Goal: Task Accomplishment & Management: Use online tool/utility

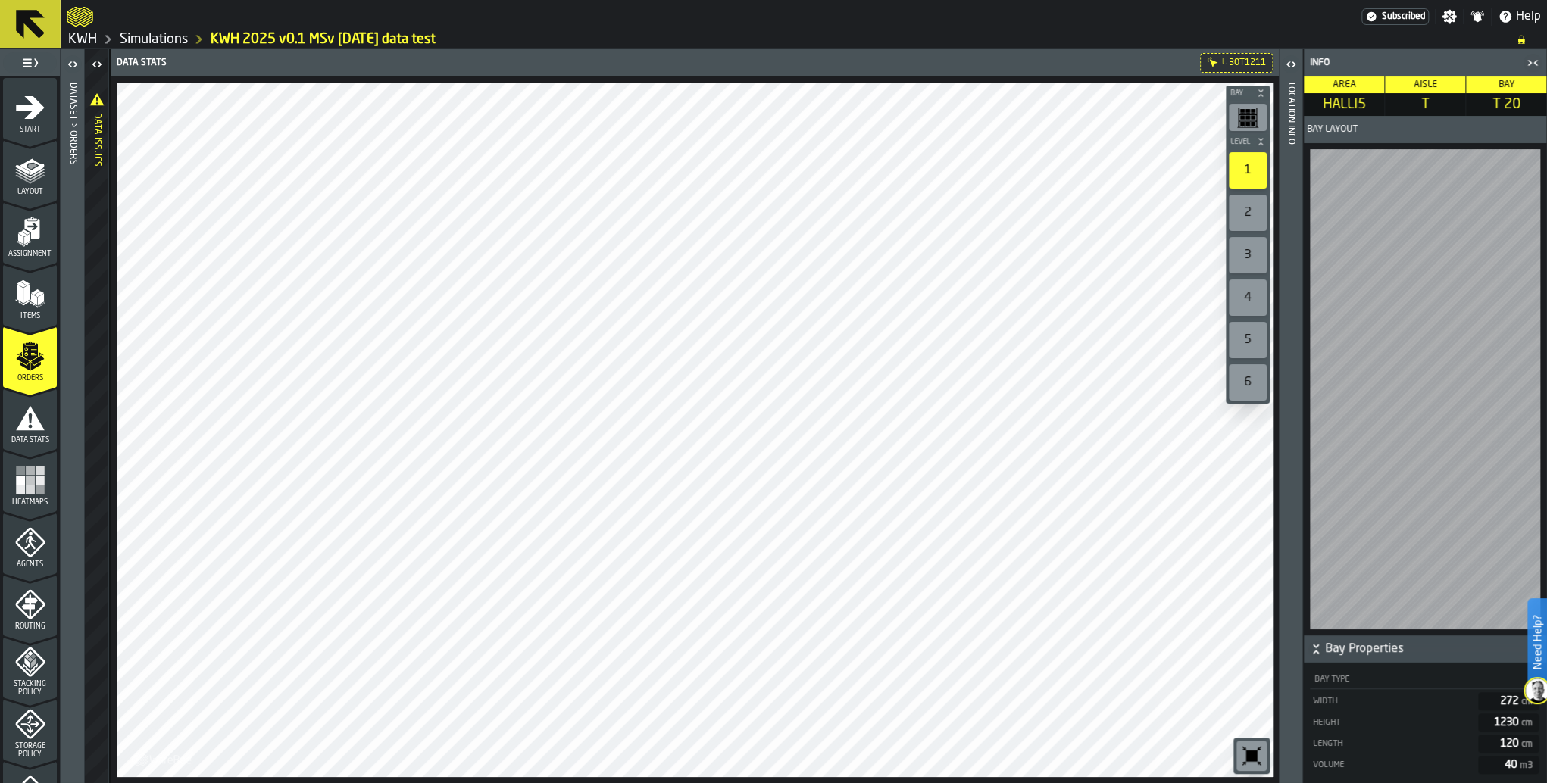
click at [1546, 355] on html "Need Help? Subscribed Settings Notifications Help KWH Simulations KWH 2025 v0.1…" at bounding box center [773, 391] width 1547 height 783
click at [70, 777] on div "Dataset > Orders" at bounding box center [72, 430] width 11 height 700
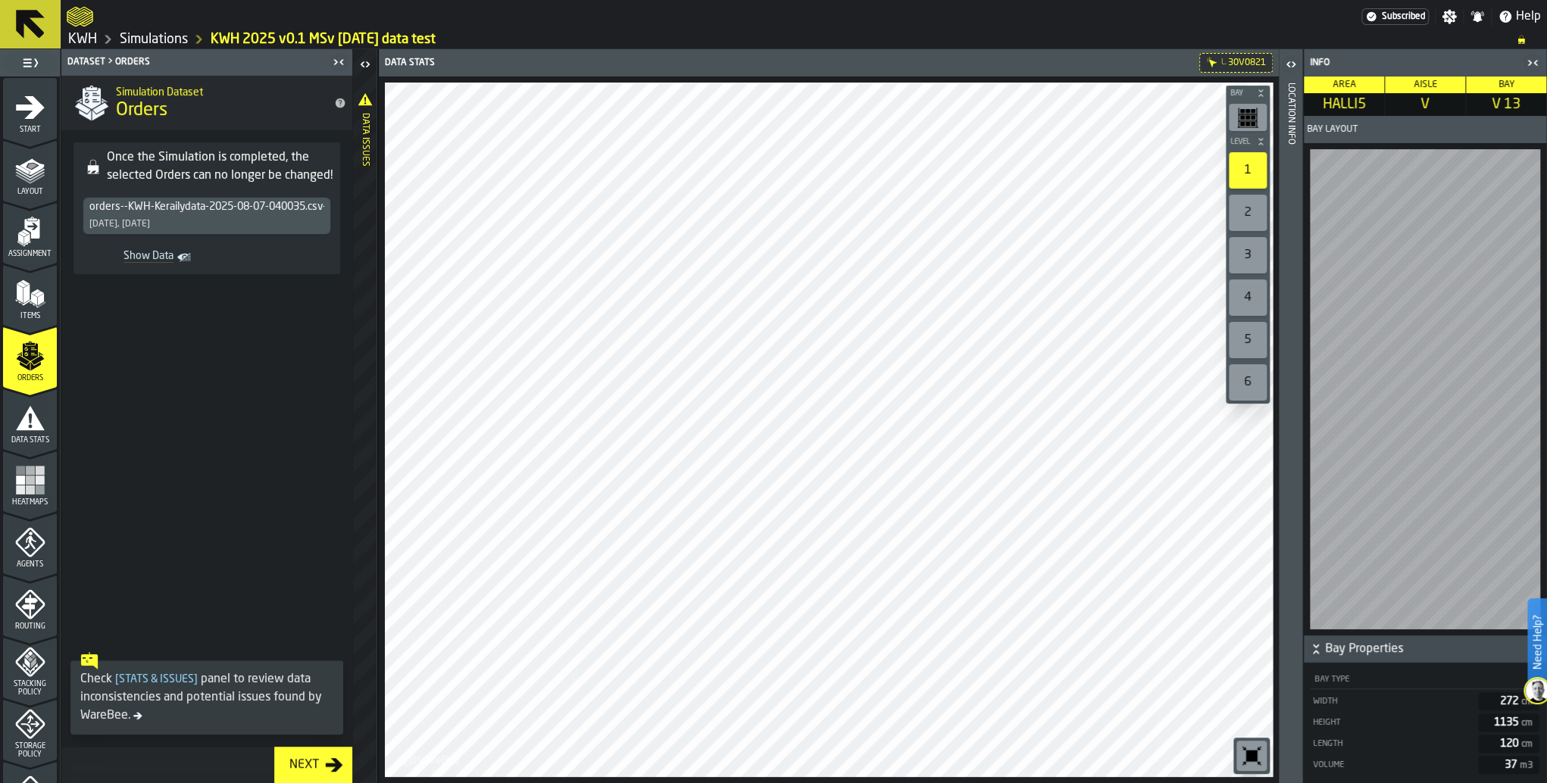
click at [337, 65] on icon "button-toggle-Close me" at bounding box center [339, 62] width 18 height 18
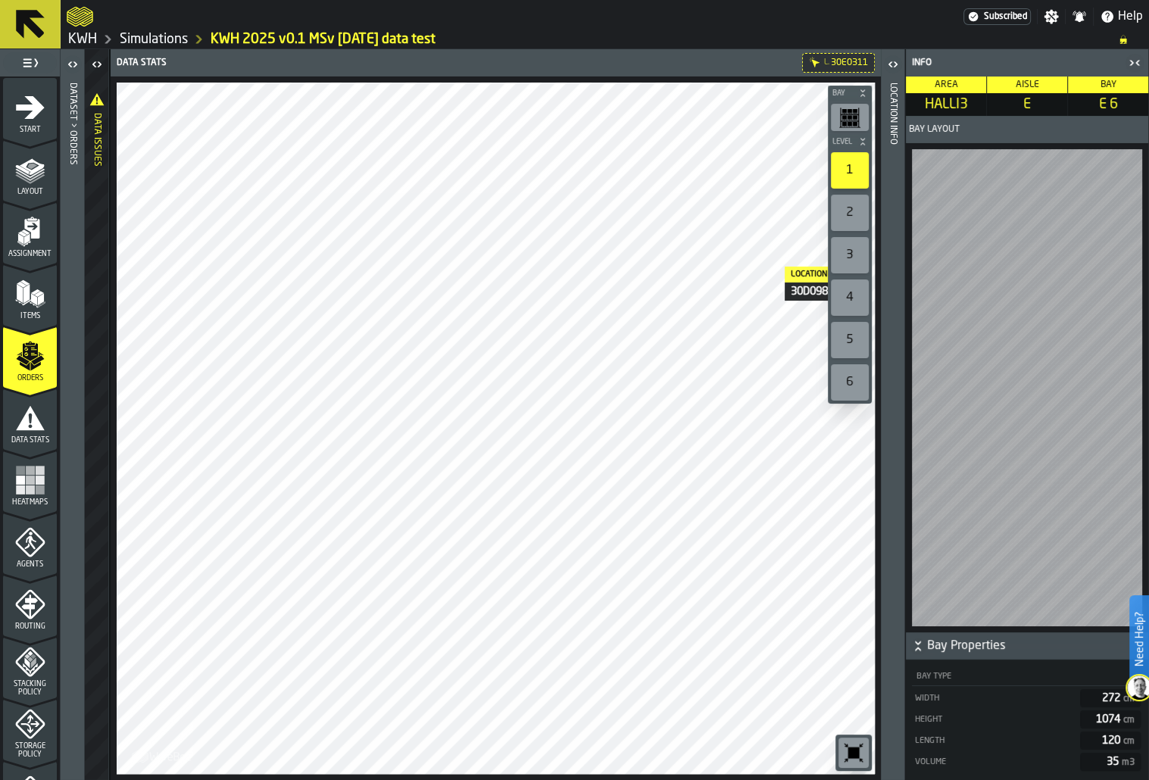
click at [860, 214] on div "2" at bounding box center [850, 213] width 38 height 36
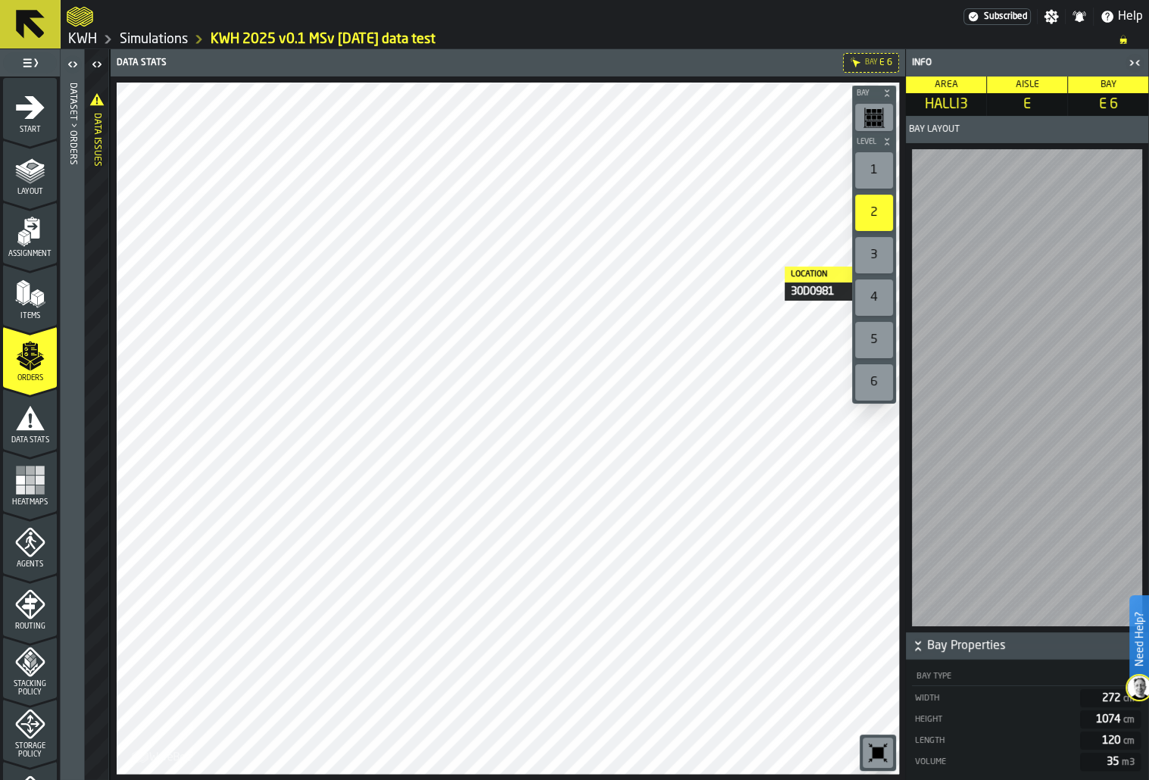
drag, startPoint x: 883, startPoint y: 170, endPoint x: 854, endPoint y: 217, distance: 55.7
click at [883, 170] on div "1" at bounding box center [874, 170] width 38 height 36
click at [878, 209] on div "2" at bounding box center [874, 213] width 38 height 36
click at [874, 164] on div "1" at bounding box center [874, 170] width 38 height 36
